Goal: Check status: Check status

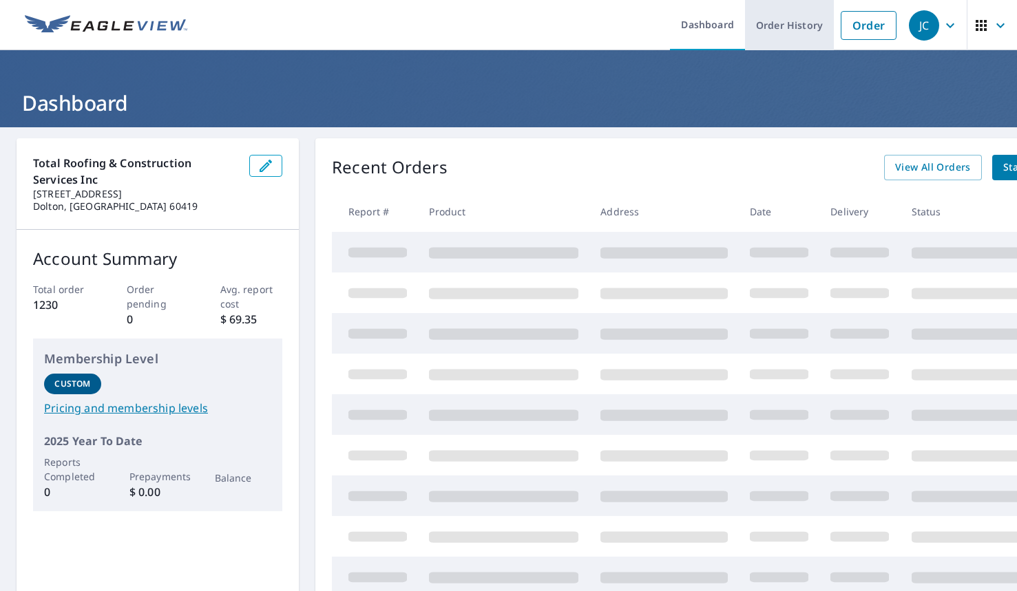
click at [767, 23] on link "Order History" at bounding box center [789, 25] width 89 height 50
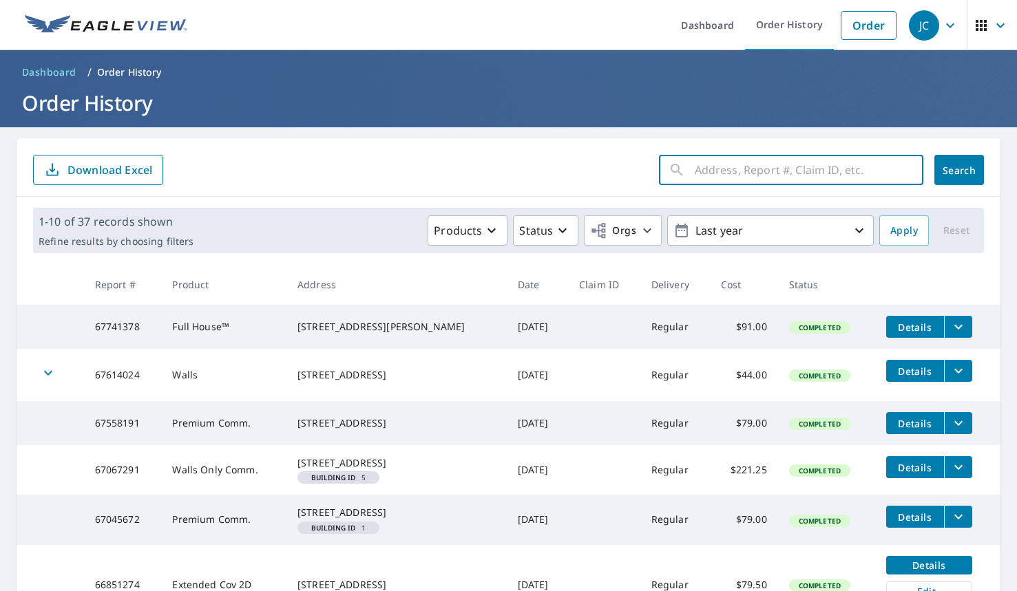
click at [755, 176] on input "text" at bounding box center [808, 170] width 229 height 39
type input "[MEDICAL_DATA]"
click button "Search" at bounding box center [959, 170] width 50 height 30
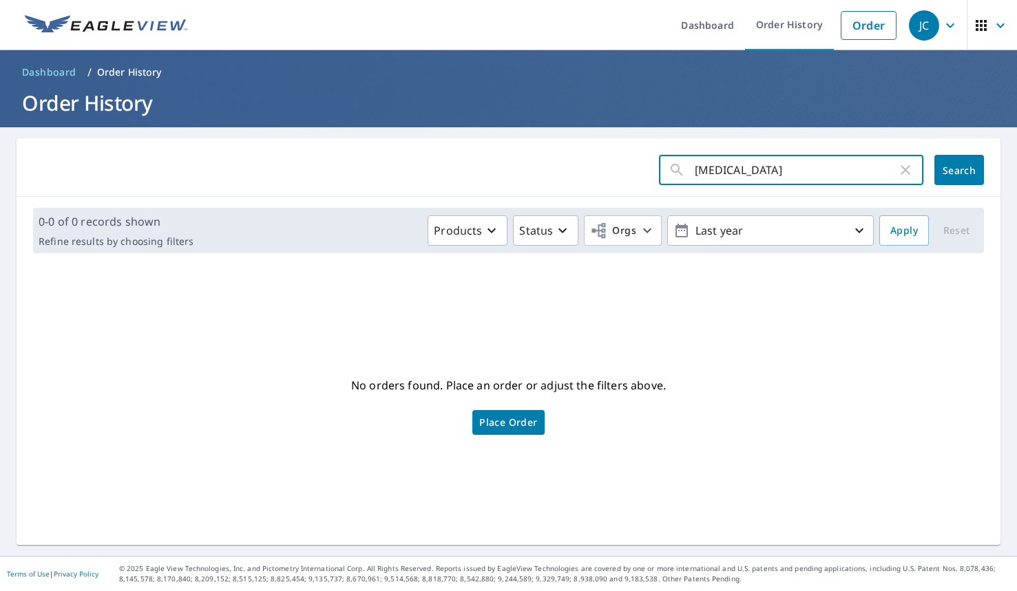
drag, startPoint x: 755, startPoint y: 176, endPoint x: 642, endPoint y: 187, distance: 113.3
click at [659, 180] on div "[MEDICAL_DATA] ​" at bounding box center [791, 170] width 264 height 30
type input "[GEOGRAPHIC_DATA], [US_STATE]"
click button "Search" at bounding box center [959, 170] width 50 height 30
